Goal: Task Accomplishment & Management: Use online tool/utility

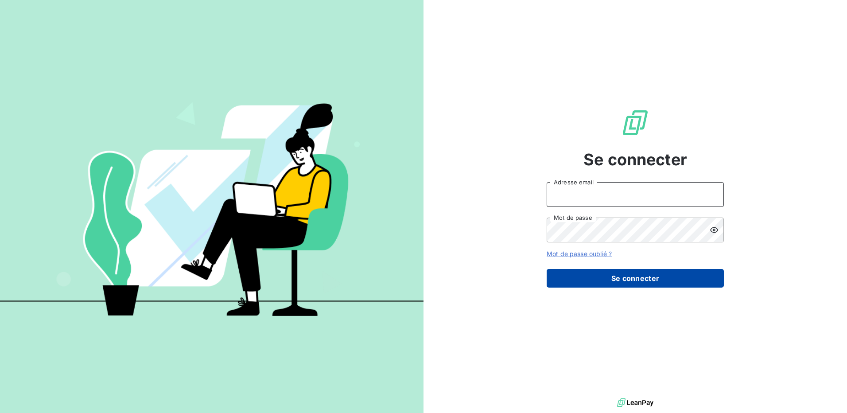
type input "[EMAIL_ADDRESS][DOMAIN_NAME]"
click at [649, 279] on button "Se connecter" at bounding box center [634, 278] width 177 height 19
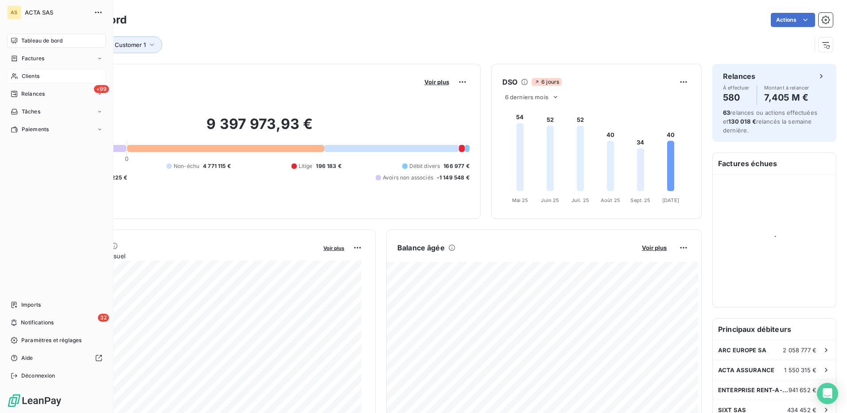
click at [33, 77] on span "Clients" at bounding box center [31, 76] width 18 height 8
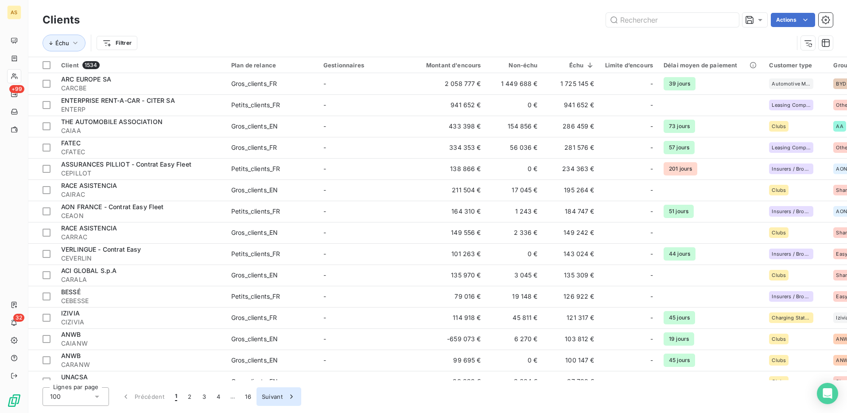
click at [271, 399] on button "Suivant" at bounding box center [278, 396] width 45 height 19
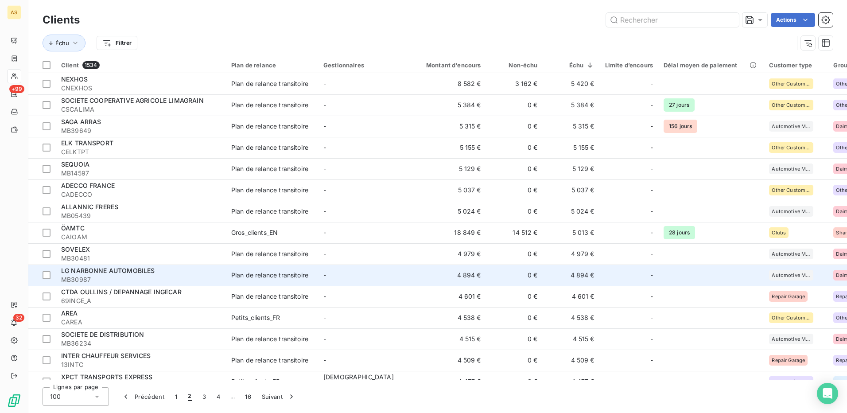
click at [260, 277] on div "Plan de relance transitoire" at bounding box center [269, 275] width 77 height 9
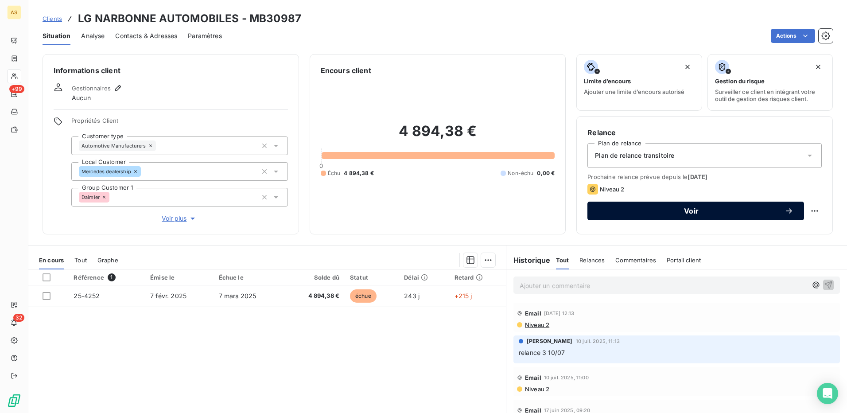
click at [703, 212] on span "Voir" at bounding box center [691, 210] width 186 height 7
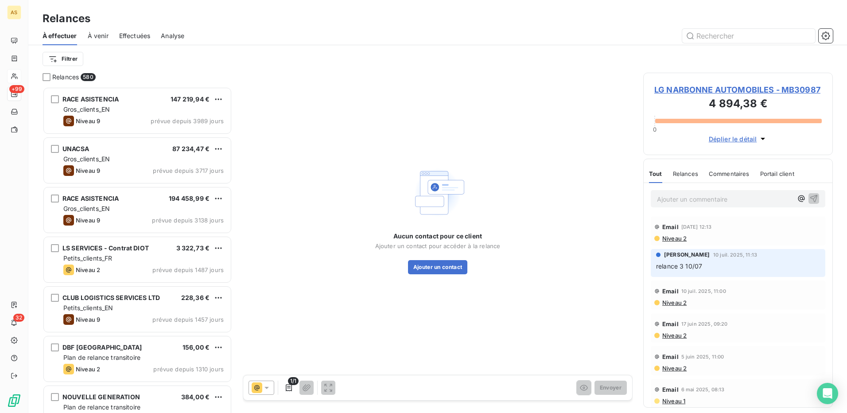
scroll to position [319, 183]
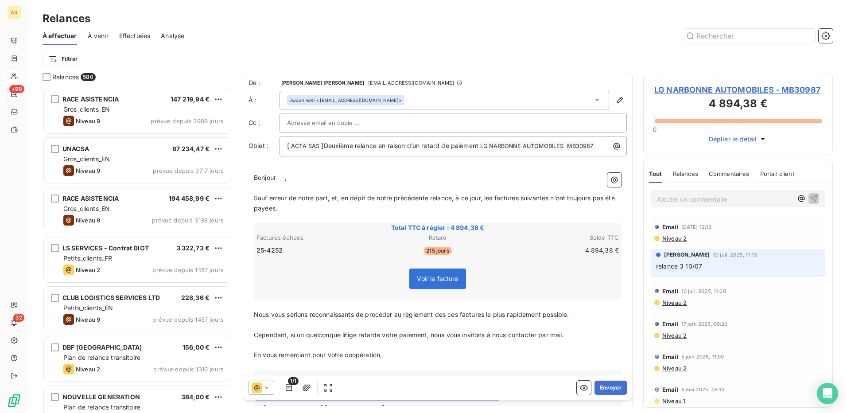
click at [267, 387] on icon at bounding box center [266, 388] width 4 height 2
click at [279, 372] on span "Niveau 2" at bounding box center [279, 369] width 27 height 9
click at [610, 389] on button "Envoyer" at bounding box center [610, 387] width 32 height 14
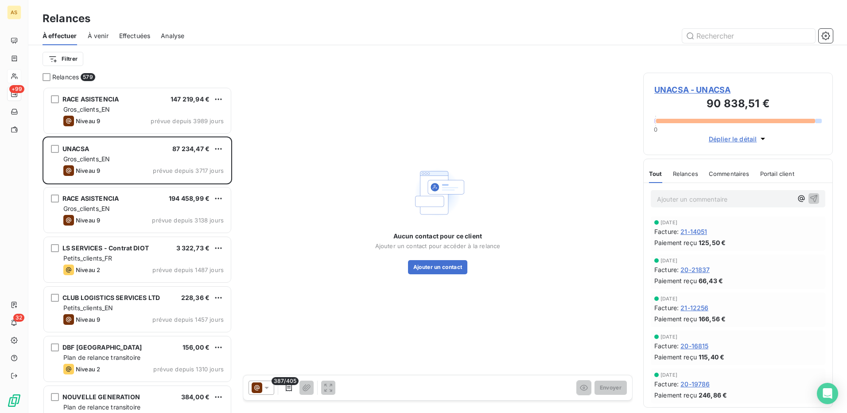
click at [99, 39] on span "À venir" at bounding box center [98, 35] width 21 height 9
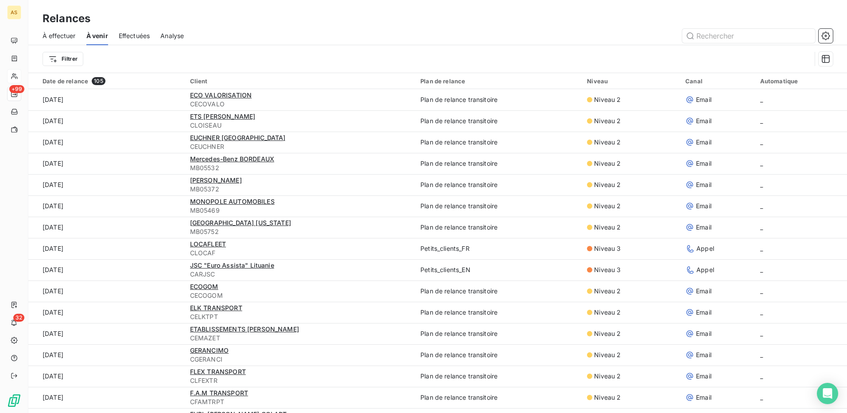
click at [140, 39] on span "Effectuées" at bounding box center [134, 35] width 31 height 9
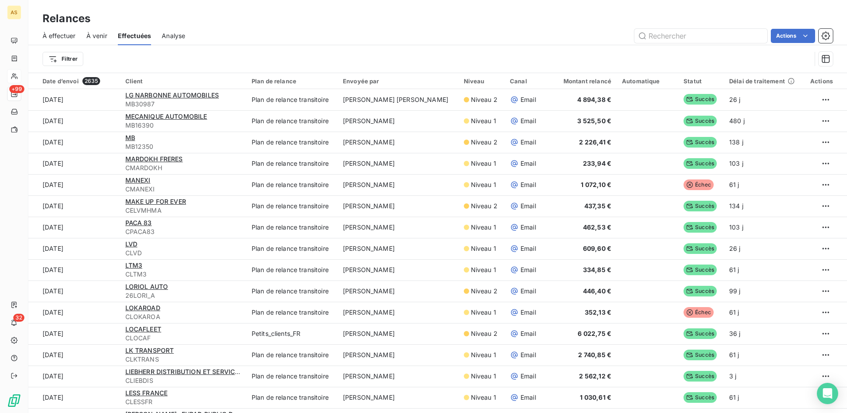
click at [174, 39] on span "Analyse" at bounding box center [173, 35] width 23 height 9
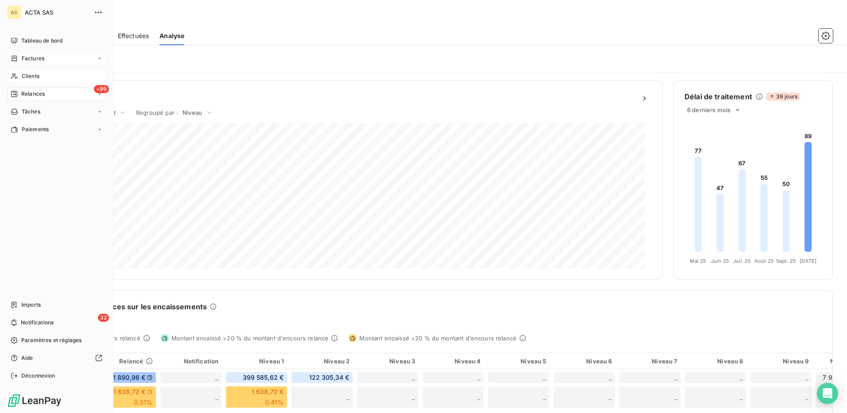
click at [25, 62] on span "Factures" at bounding box center [33, 58] width 23 height 8
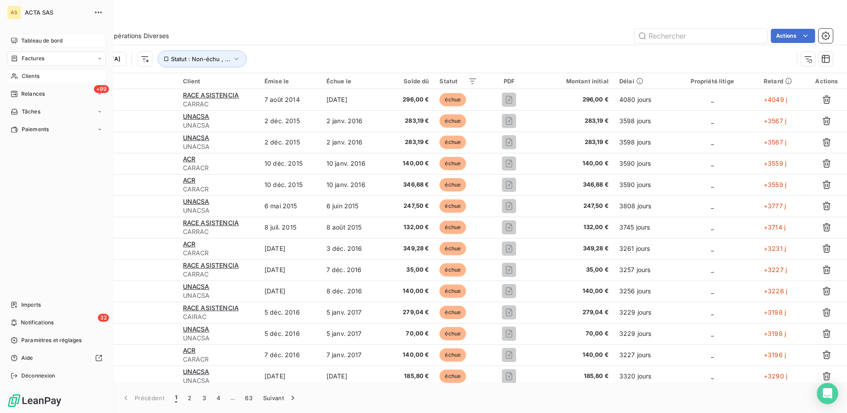
click at [32, 38] on span "Tableau de bord" at bounding box center [41, 41] width 41 height 8
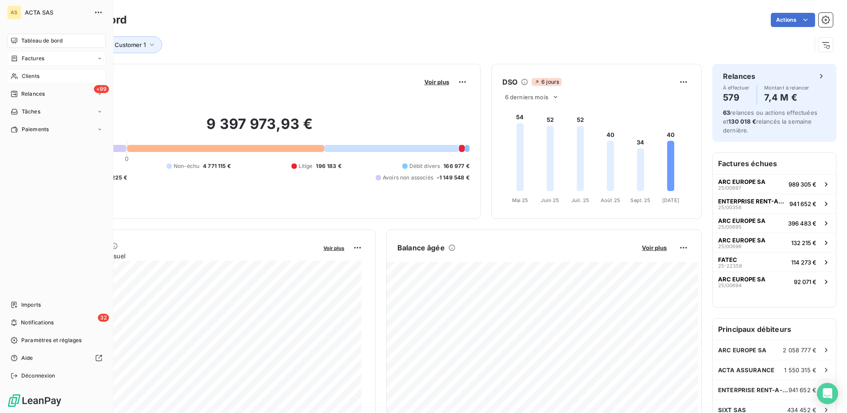
click at [33, 77] on span "Clients" at bounding box center [31, 76] width 18 height 8
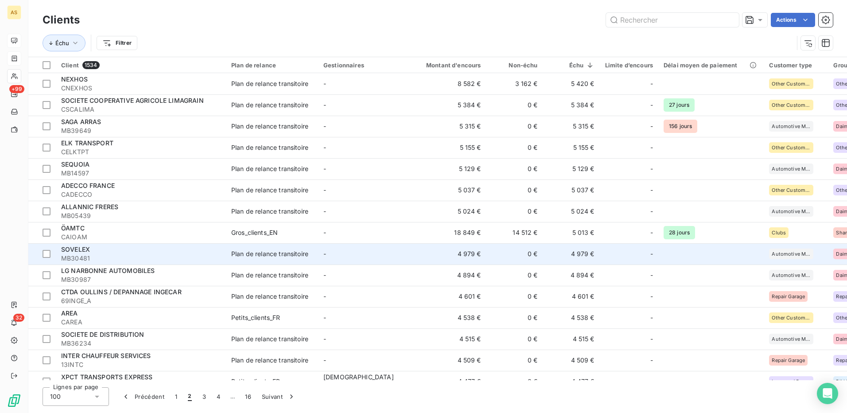
click at [153, 247] on div "SOVELEX" at bounding box center [140, 249] width 159 height 9
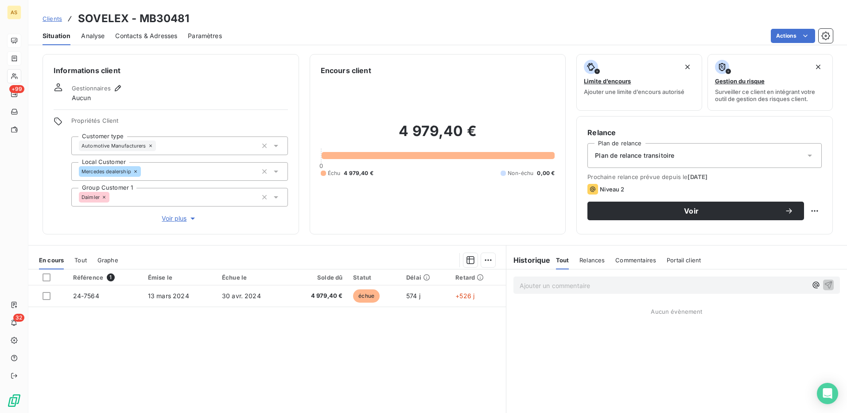
click at [161, 33] on span "Contacts & Adresses" at bounding box center [146, 35] width 62 height 9
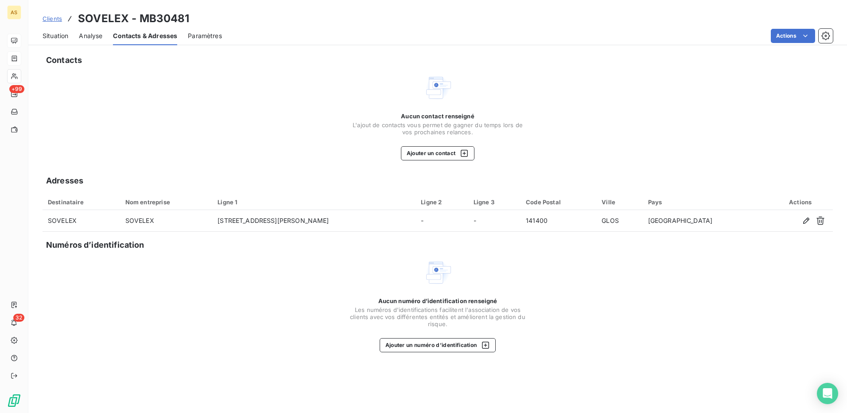
click at [57, 39] on span "Situation" at bounding box center [56, 35] width 26 height 9
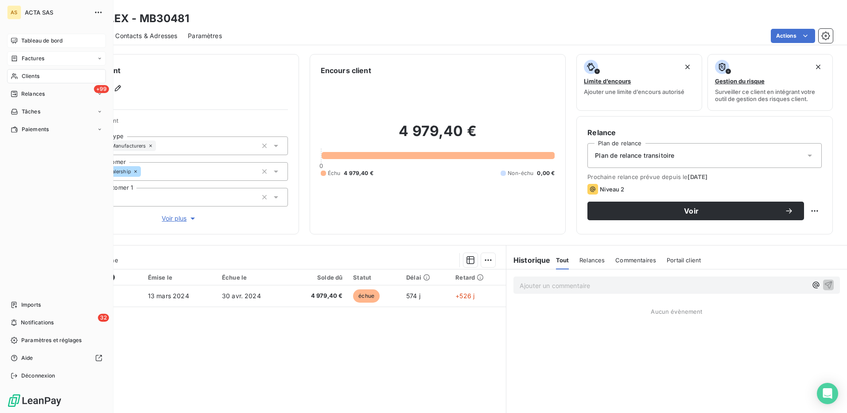
click at [31, 72] on span "Clients" at bounding box center [31, 76] width 18 height 8
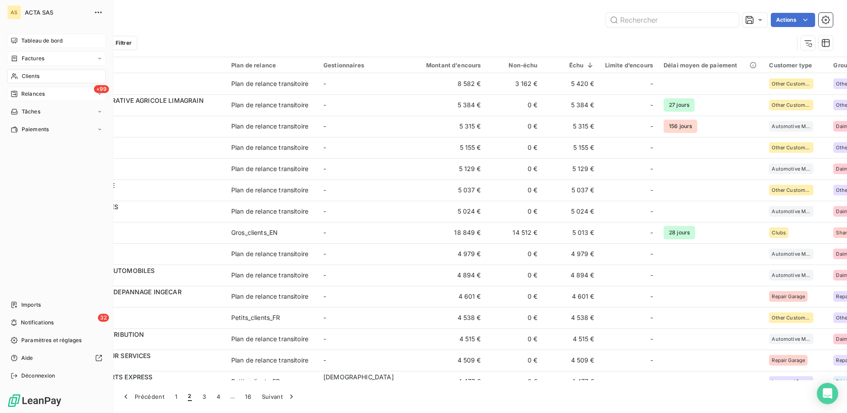
click at [36, 95] on span "Relances" at bounding box center [32, 94] width 23 height 8
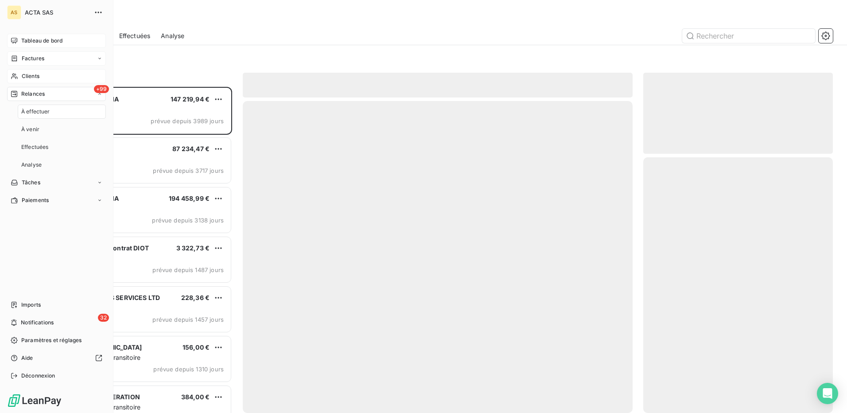
scroll to position [319, 183]
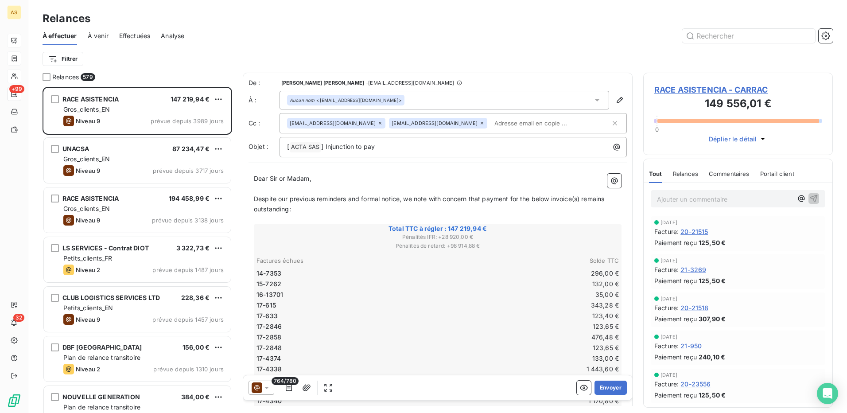
click at [139, 39] on span "Effectuées" at bounding box center [134, 35] width 31 height 9
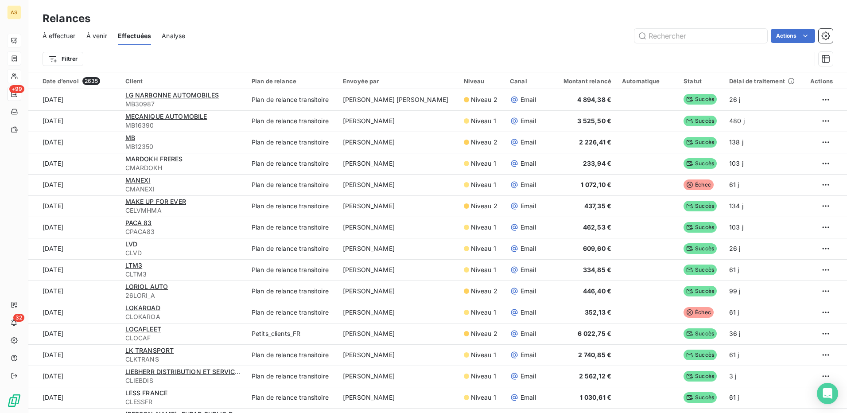
click at [102, 35] on span "À venir" at bounding box center [96, 35] width 21 height 9
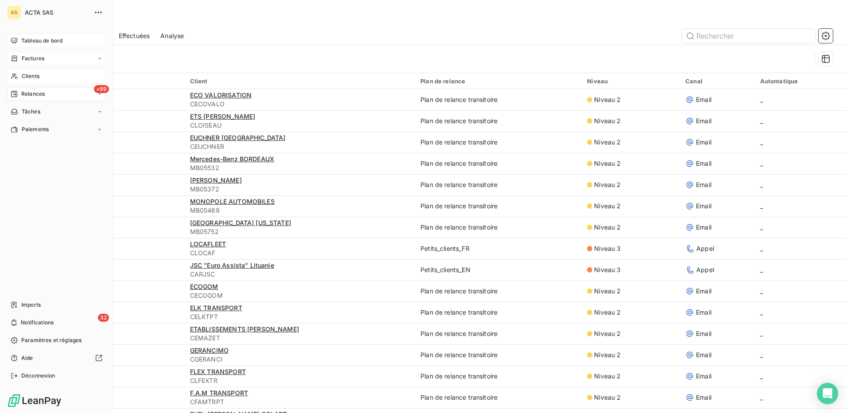
click at [49, 43] on span "Tableau de bord" at bounding box center [41, 41] width 41 height 8
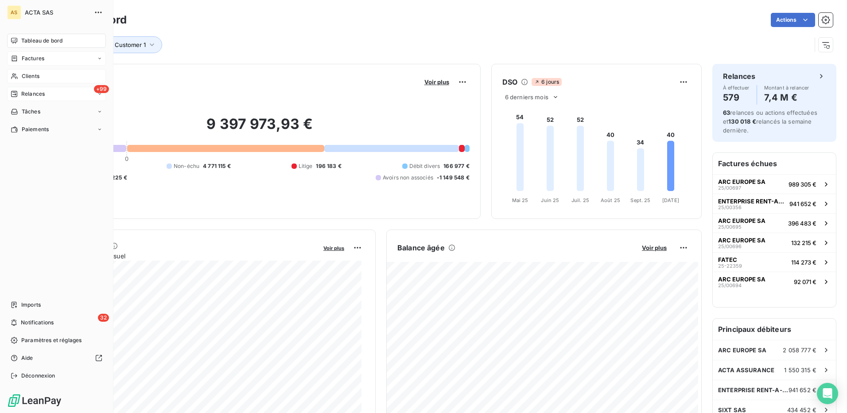
click at [32, 77] on span "Clients" at bounding box center [31, 76] width 18 height 8
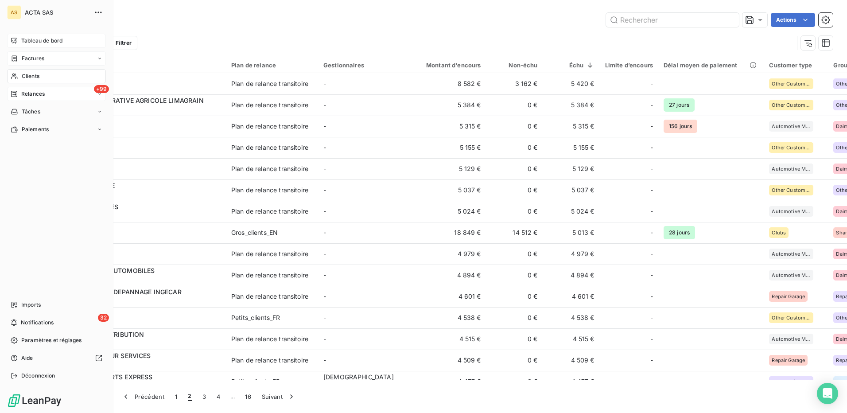
click at [41, 40] on span "Tableau de bord" at bounding box center [41, 41] width 41 height 8
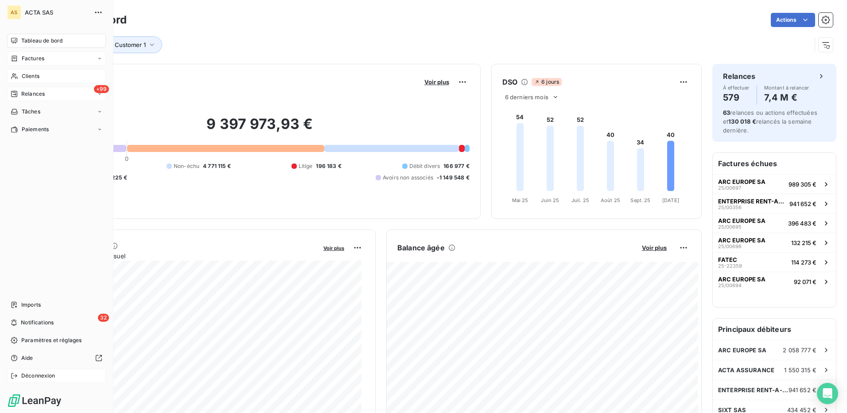
click at [48, 375] on span "Déconnexion" at bounding box center [38, 376] width 34 height 8
